Goal: Task Accomplishment & Management: Manage account settings

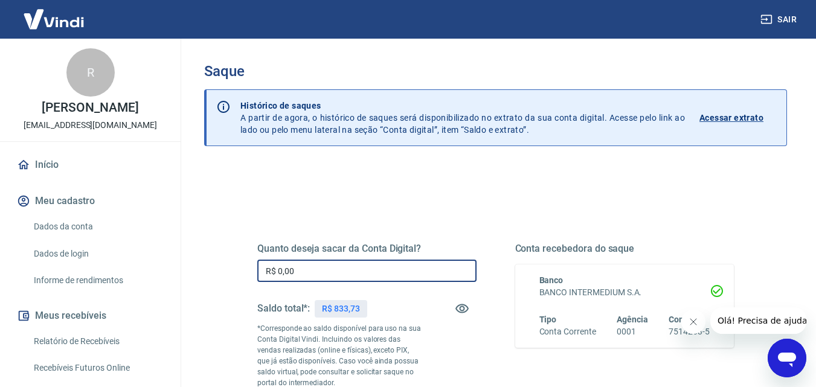
click at [422, 261] on input "R$ 0,00" at bounding box center [366, 271] width 219 height 22
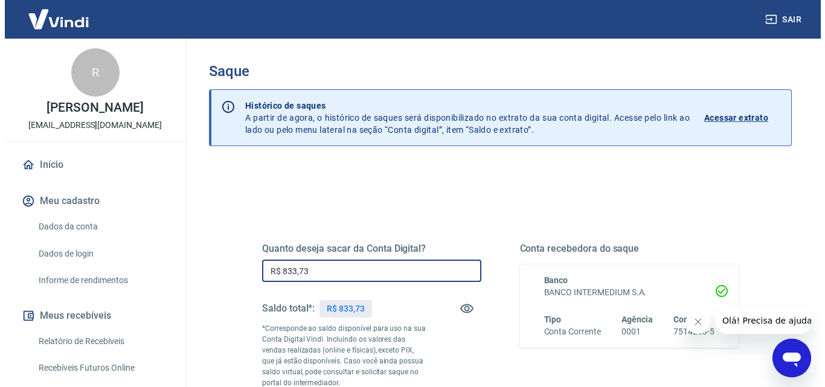
scroll to position [221, 0]
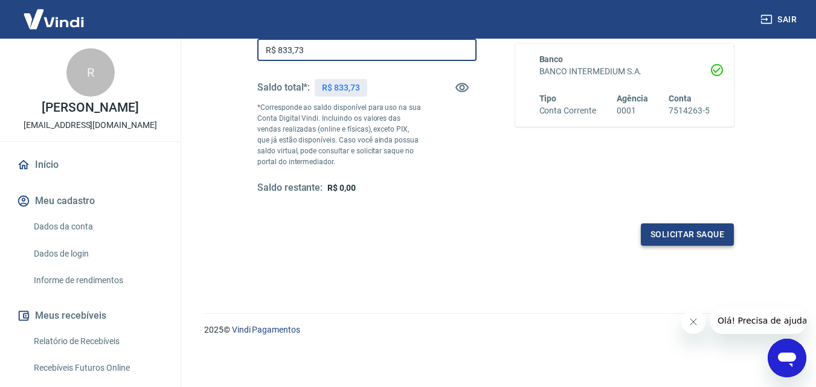
type input "R$ 833,73"
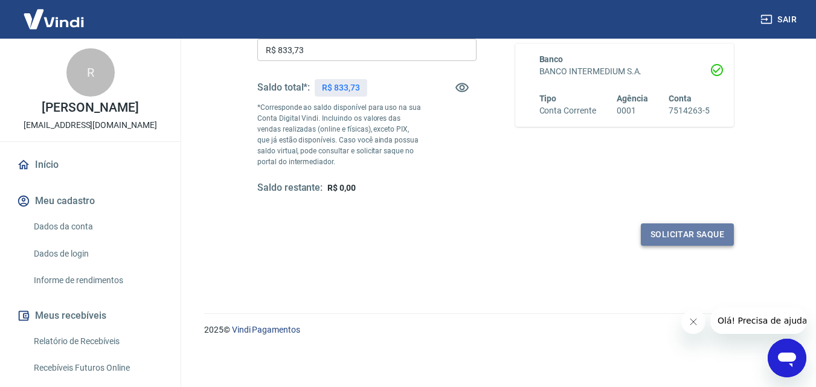
click at [667, 234] on button "Solicitar saque" at bounding box center [687, 235] width 93 height 22
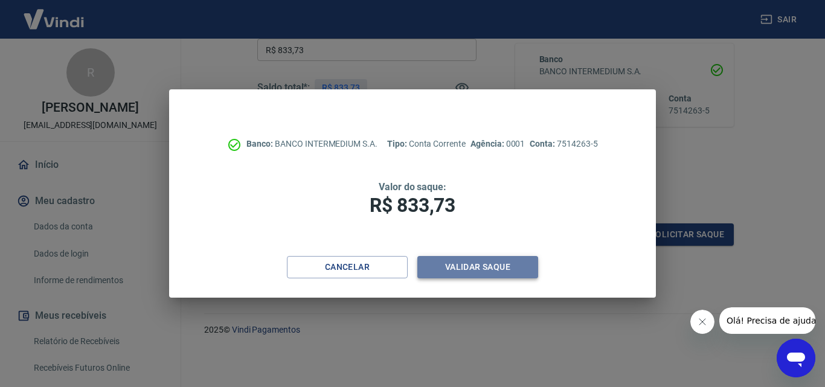
click at [466, 270] on button "Validar saque" at bounding box center [478, 267] width 121 height 22
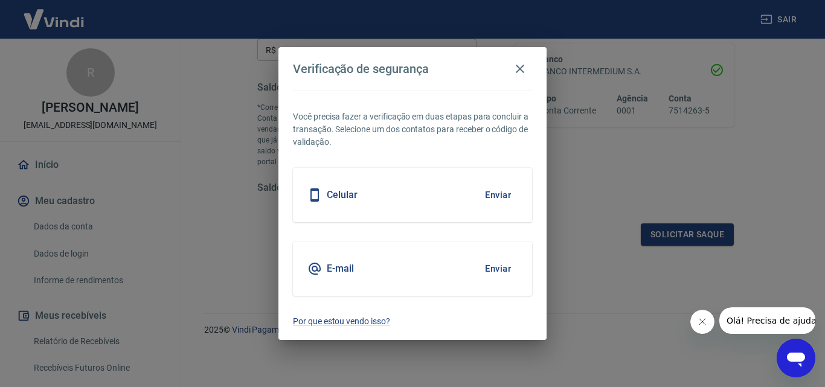
click at [497, 265] on button "Enviar" at bounding box center [498, 268] width 39 height 25
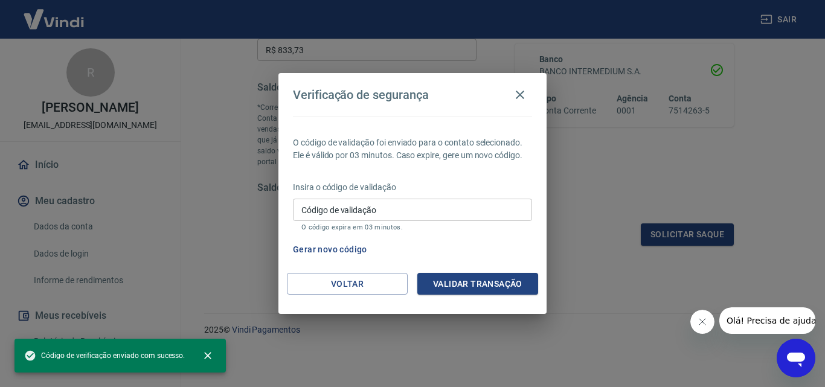
click at [493, 266] on div "O código de validação foi enviado para o contato selecionado. Ele é válido por …" at bounding box center [413, 195] width 268 height 157
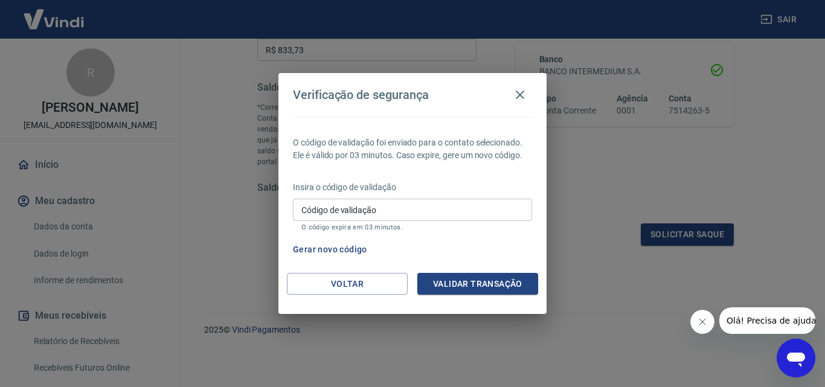
click at [439, 212] on input "Código de validação" at bounding box center [412, 210] width 239 height 22
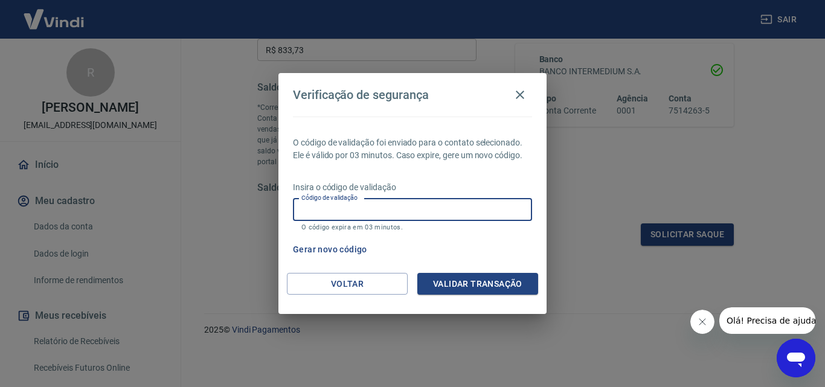
paste input "305232"
type input "305232"
click at [451, 279] on button "Validar transação" at bounding box center [478, 284] width 121 height 22
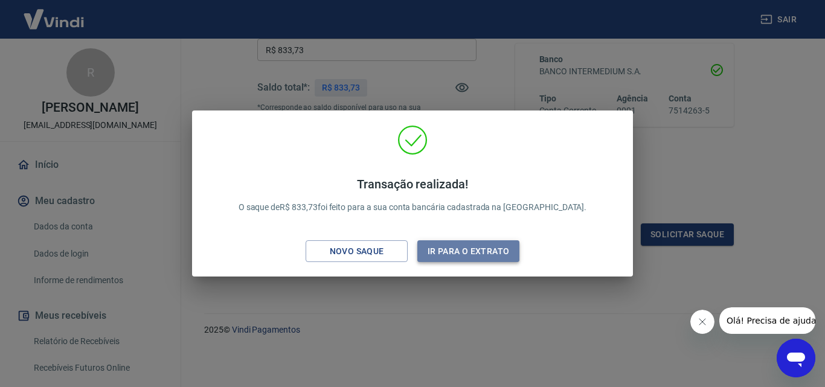
click at [439, 242] on button "Ir para o extrato" at bounding box center [469, 252] width 102 height 22
